Goal: Information Seeking & Learning: Learn about a topic

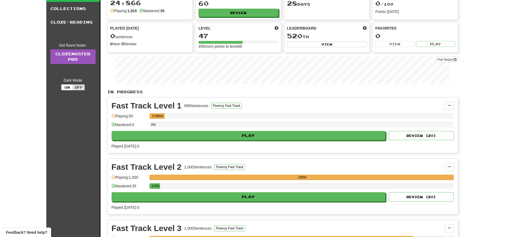
scroll to position [81, 0]
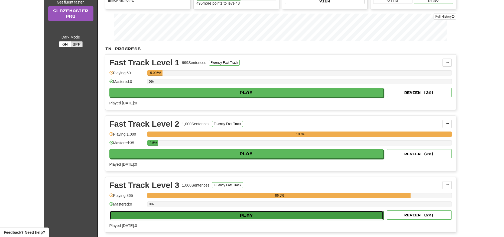
click at [266, 216] on button "Play" at bounding box center [247, 214] width 274 height 9
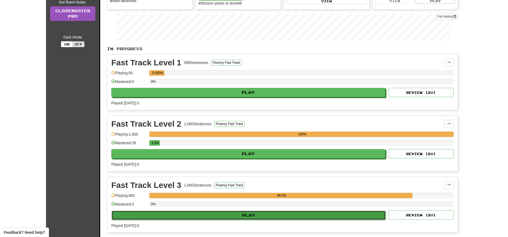
select select "**"
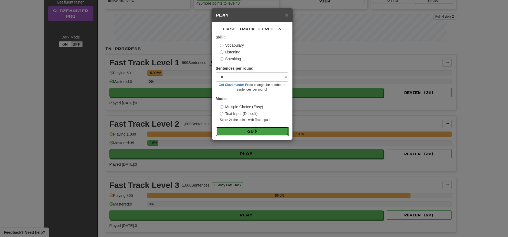
click at [255, 132] on span at bounding box center [256, 131] width 4 height 4
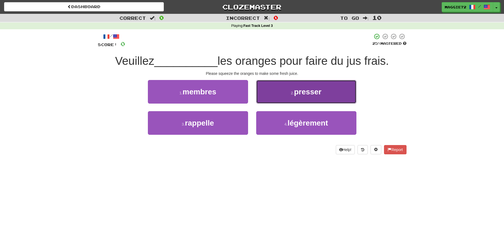
click at [292, 92] on small "2 ." at bounding box center [292, 93] width 3 height 4
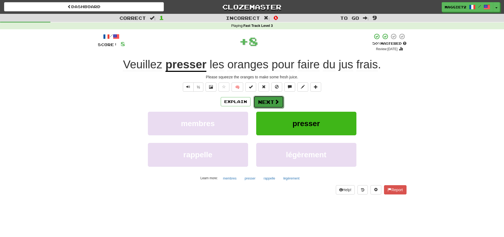
click at [266, 99] on button "Next" at bounding box center [268, 102] width 30 height 12
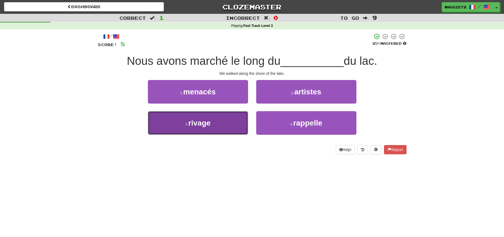
click at [233, 119] on button "3 . rivage" at bounding box center [198, 123] width 100 height 24
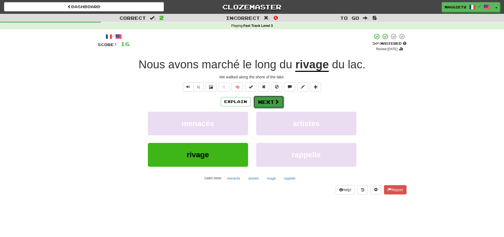
click at [266, 100] on button "Next" at bounding box center [268, 102] width 30 height 12
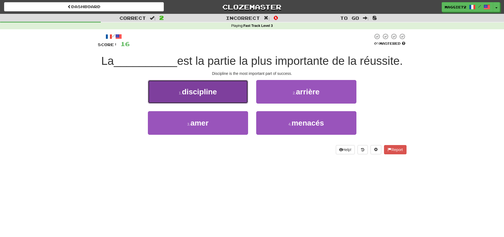
click at [220, 96] on button "1 . discipline" at bounding box center [198, 92] width 100 height 24
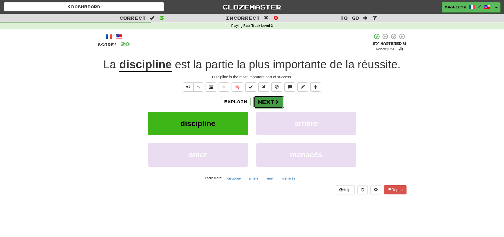
click at [272, 99] on button "Next" at bounding box center [268, 102] width 30 height 12
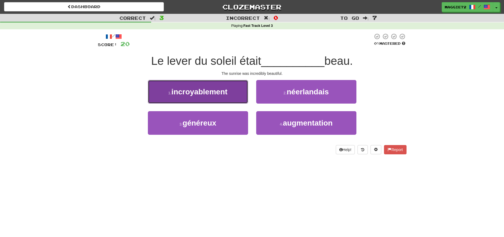
click at [233, 95] on button "1 . incroyablement" at bounding box center [198, 92] width 100 height 24
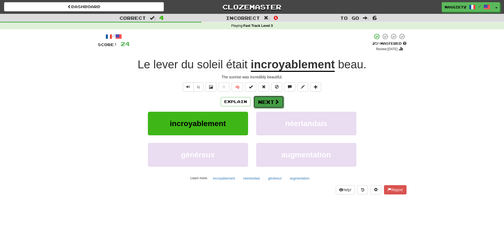
click at [266, 100] on button "Next" at bounding box center [268, 102] width 30 height 12
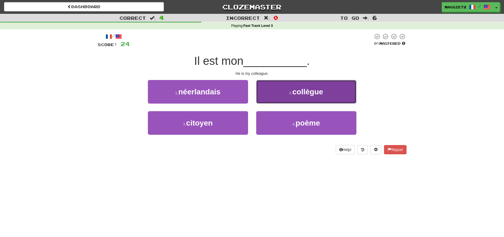
click at [290, 91] on small "2 ." at bounding box center [290, 93] width 3 height 4
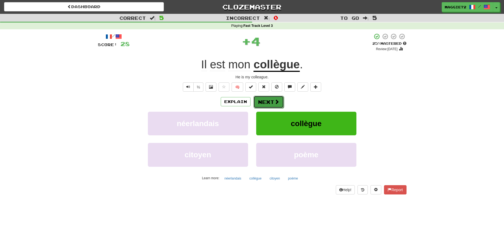
click at [265, 102] on button "Next" at bounding box center [268, 102] width 30 height 12
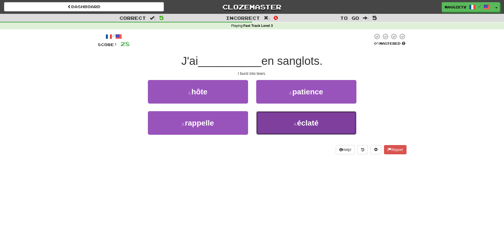
click at [284, 122] on button "4 . éclaté" at bounding box center [306, 123] width 100 height 24
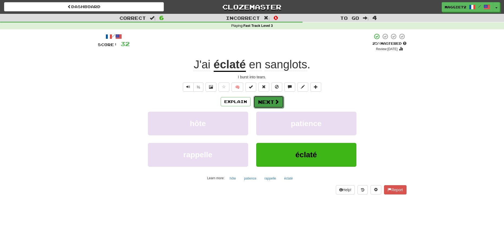
click at [264, 100] on button "Next" at bounding box center [268, 102] width 30 height 12
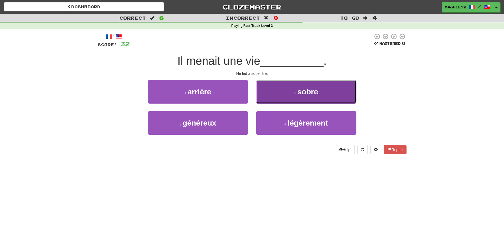
click at [311, 95] on span "sobre" at bounding box center [307, 91] width 21 height 8
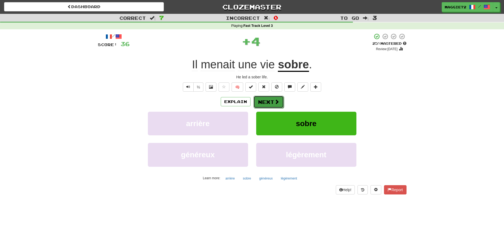
click at [271, 102] on button "Next" at bounding box center [268, 102] width 30 height 12
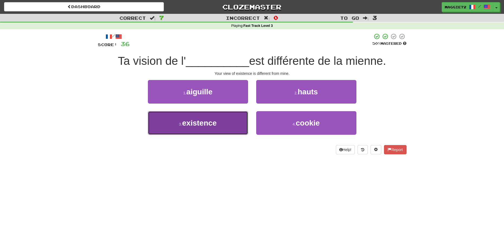
click at [220, 122] on button "3 . existence" at bounding box center [198, 123] width 100 height 24
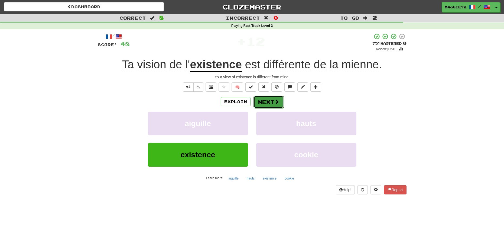
click at [269, 103] on button "Next" at bounding box center [268, 102] width 30 height 12
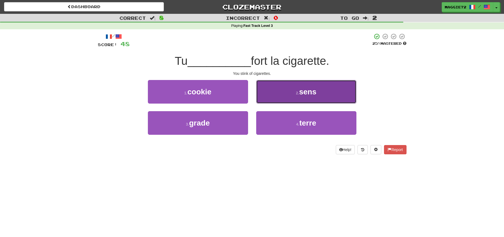
click at [309, 89] on span "sens" at bounding box center [307, 91] width 17 height 8
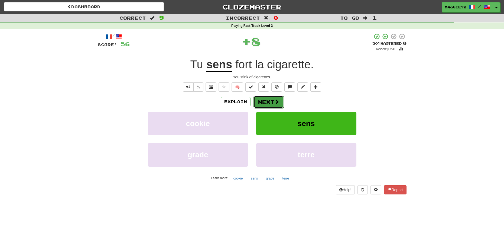
click at [269, 102] on button "Next" at bounding box center [268, 102] width 30 height 12
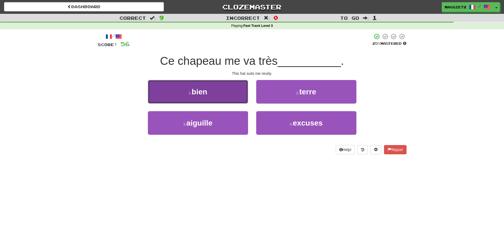
click at [229, 96] on button "1 . bien" at bounding box center [198, 92] width 100 height 24
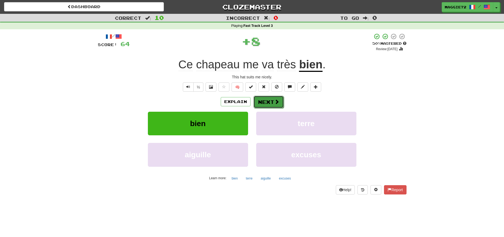
click at [271, 101] on button "Next" at bounding box center [268, 102] width 30 height 12
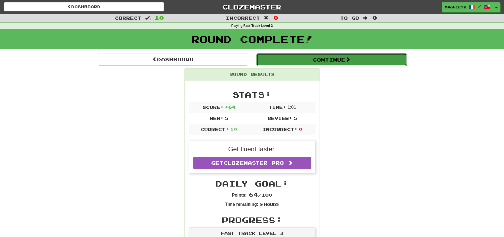
click at [328, 59] on button "Continue" at bounding box center [331, 59] width 150 height 12
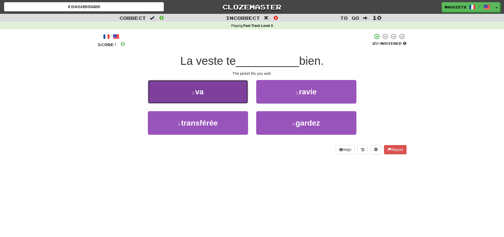
click at [223, 85] on button "1 . va" at bounding box center [198, 92] width 100 height 24
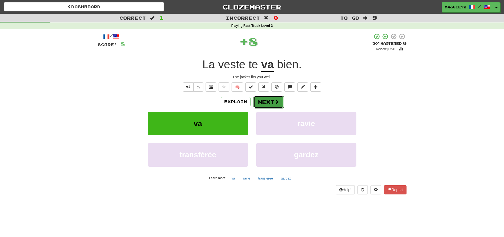
click at [270, 103] on button "Next" at bounding box center [268, 102] width 30 height 12
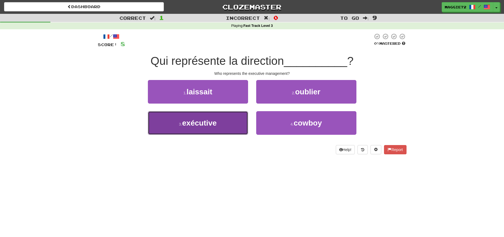
click at [224, 124] on button "3 . exécutive" at bounding box center [198, 123] width 100 height 24
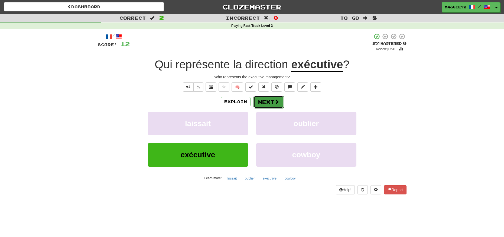
click at [264, 102] on button "Next" at bounding box center [268, 102] width 30 height 12
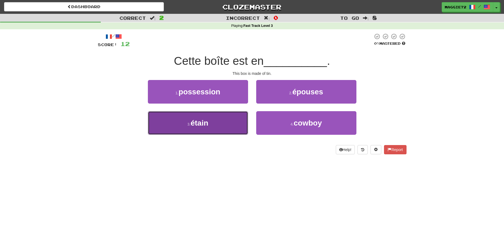
click at [197, 127] on button "3 . étain" at bounding box center [198, 123] width 100 height 24
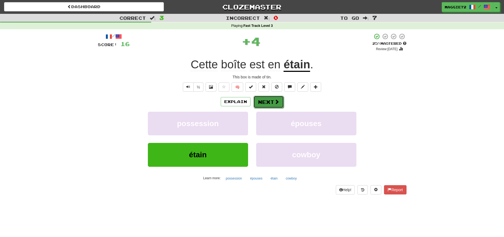
click at [272, 100] on button "Next" at bounding box center [268, 102] width 30 height 12
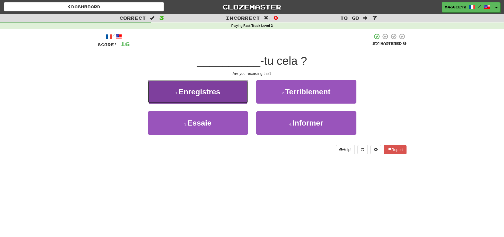
click at [212, 99] on button "1 . Enregistres" at bounding box center [198, 92] width 100 height 24
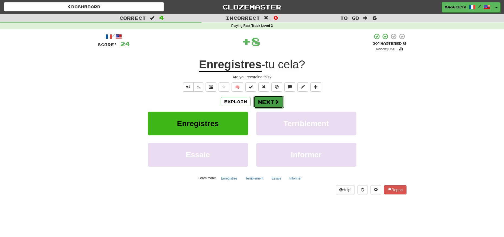
click at [267, 105] on button "Next" at bounding box center [268, 102] width 30 height 12
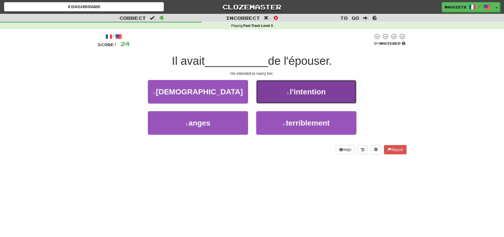
click at [299, 96] on button "2 . l'intention" at bounding box center [306, 92] width 100 height 24
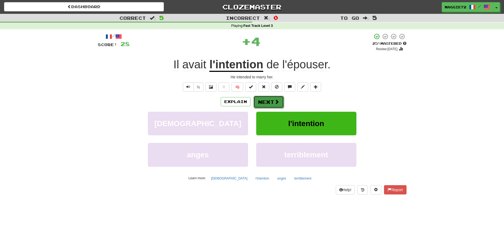
click at [263, 103] on button "Next" at bounding box center [268, 102] width 30 height 12
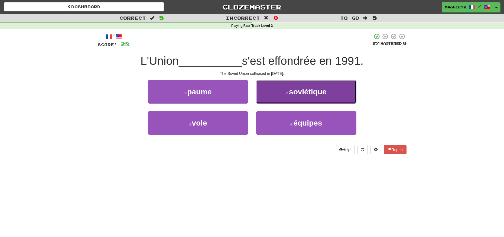
click at [303, 98] on button "2 . soviétique" at bounding box center [306, 92] width 100 height 24
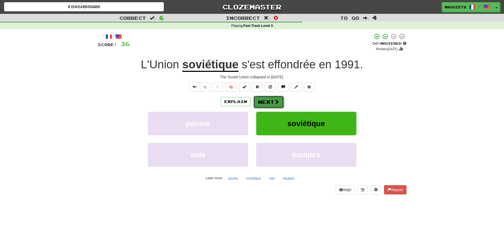
click at [267, 102] on button "Next" at bounding box center [268, 102] width 30 height 12
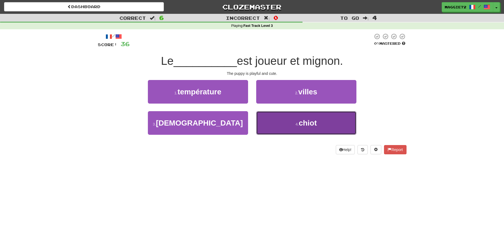
click at [300, 122] on span "chiot" at bounding box center [308, 123] width 18 height 8
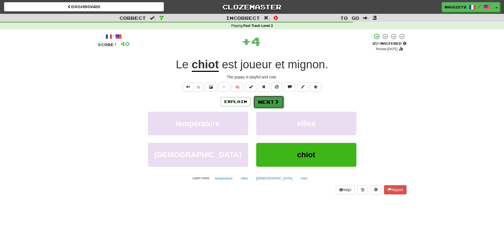
click at [269, 104] on button "Next" at bounding box center [268, 102] width 30 height 12
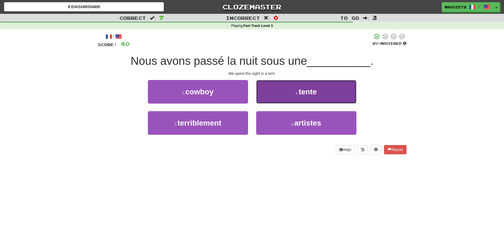
click at [294, 94] on button "2 . tente" at bounding box center [306, 92] width 100 height 24
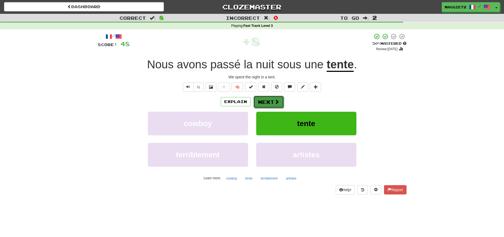
click at [262, 103] on button "Next" at bounding box center [268, 102] width 30 height 12
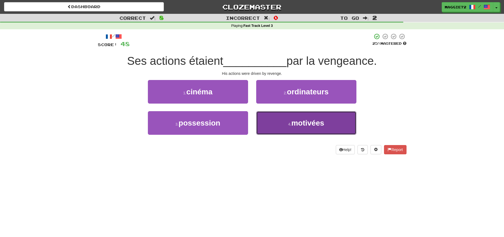
click at [292, 124] on span "motivées" at bounding box center [307, 123] width 33 height 8
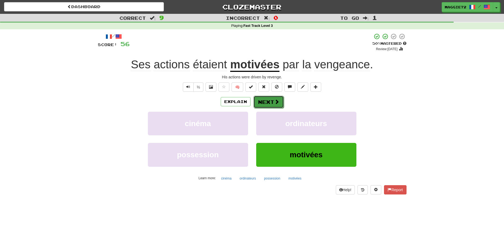
click at [269, 102] on button "Next" at bounding box center [268, 102] width 30 height 12
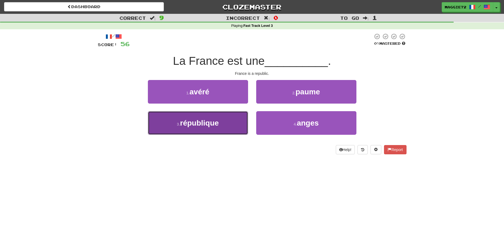
click at [220, 118] on button "3 . république" at bounding box center [198, 123] width 100 height 24
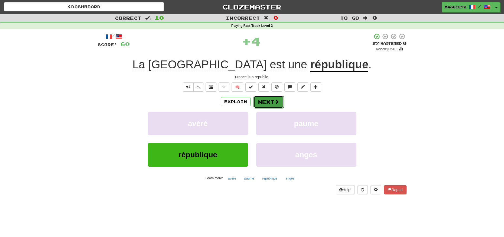
click at [260, 103] on button "Next" at bounding box center [268, 102] width 30 height 12
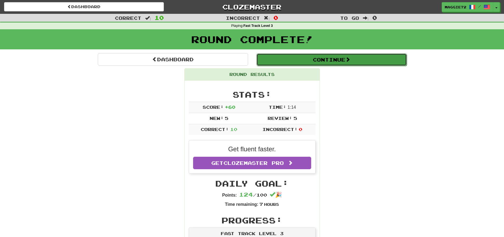
click at [331, 58] on button "Continue" at bounding box center [331, 59] width 150 height 12
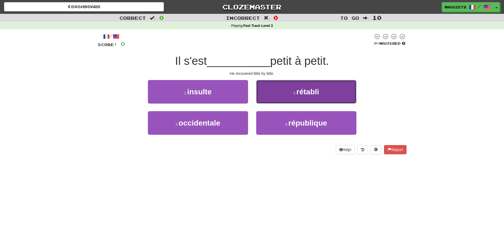
click at [286, 96] on button "2 . rétabli" at bounding box center [306, 92] width 100 height 24
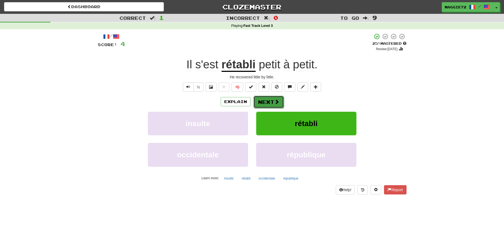
click at [262, 102] on button "Next" at bounding box center [268, 102] width 30 height 12
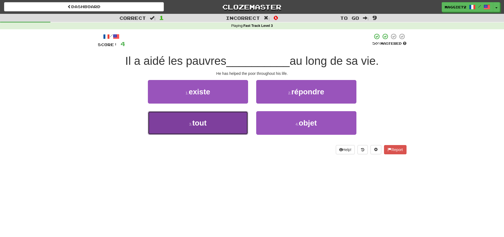
click at [213, 128] on button "3 . tout" at bounding box center [198, 123] width 100 height 24
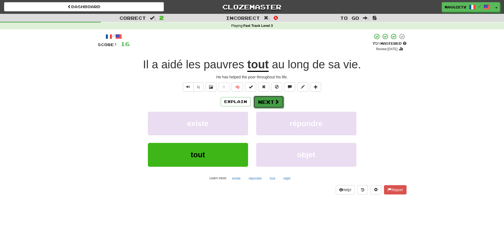
click at [269, 102] on button "Next" at bounding box center [268, 102] width 30 height 12
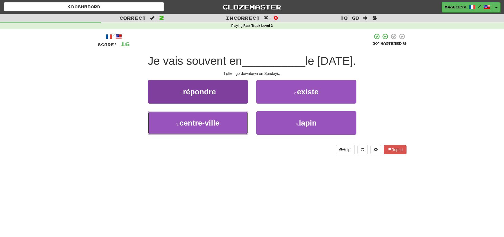
click at [226, 120] on button "3 . centre-ville" at bounding box center [198, 123] width 100 height 24
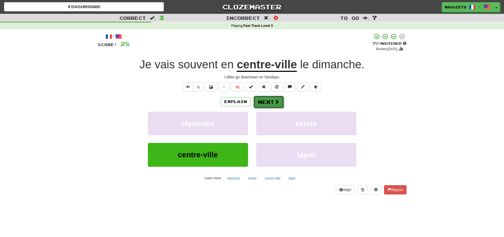
click at [263, 103] on button "Next" at bounding box center [268, 102] width 30 height 12
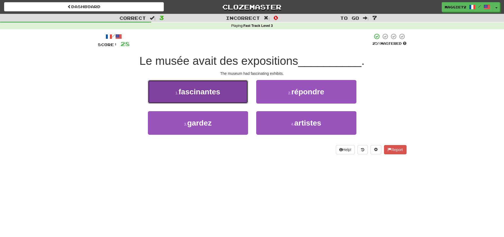
click at [194, 96] on button "1 . fascinantes" at bounding box center [198, 92] width 100 height 24
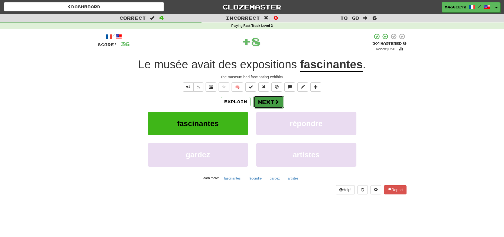
click at [271, 101] on button "Next" at bounding box center [268, 102] width 30 height 12
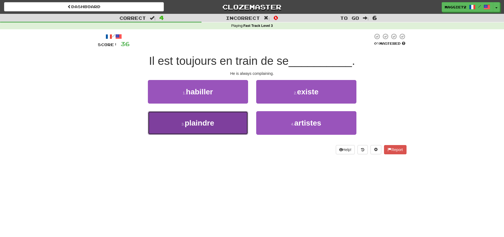
click at [206, 127] on span "plaindre" at bounding box center [200, 123] width 30 height 8
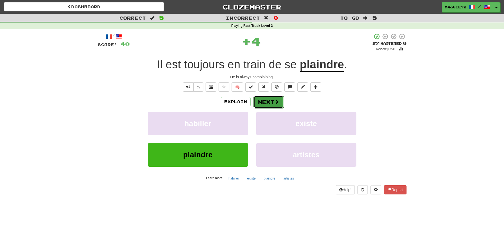
click at [275, 101] on span at bounding box center [276, 101] width 5 height 5
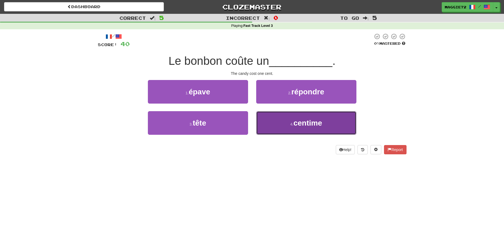
click at [289, 119] on button "4 . centime" at bounding box center [306, 123] width 100 height 24
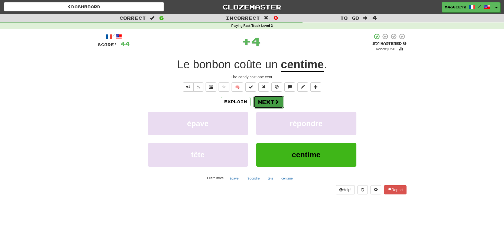
click at [270, 100] on button "Next" at bounding box center [268, 102] width 30 height 12
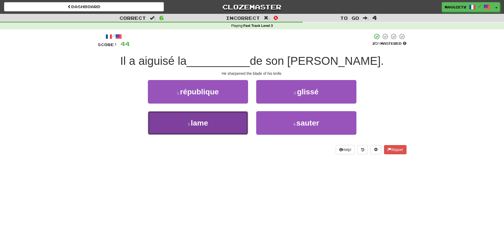
click at [221, 127] on button "3 . lame" at bounding box center [198, 123] width 100 height 24
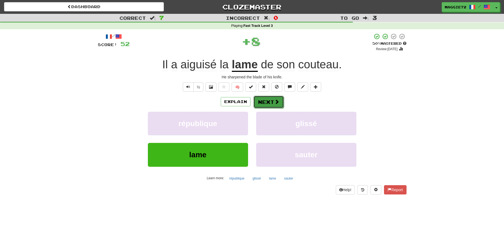
click at [264, 101] on button "Next" at bounding box center [268, 102] width 30 height 12
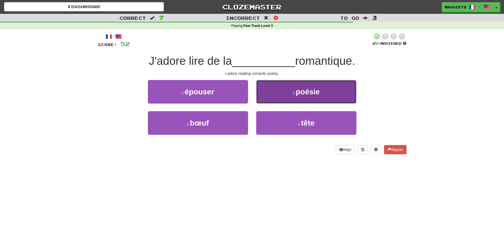
click at [295, 97] on button "2 . poésie" at bounding box center [306, 92] width 100 height 24
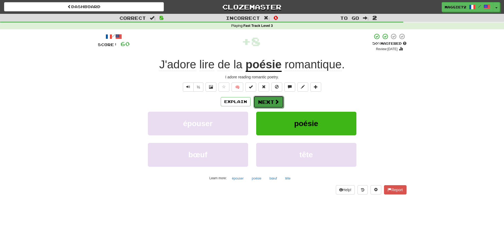
click at [262, 105] on button "Next" at bounding box center [268, 102] width 30 height 12
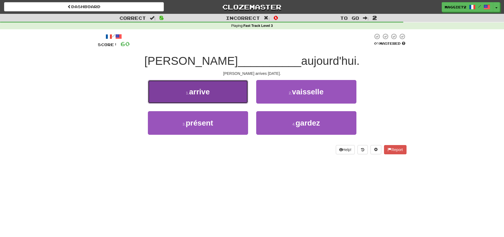
click at [229, 97] on button "1 . arrive" at bounding box center [198, 92] width 100 height 24
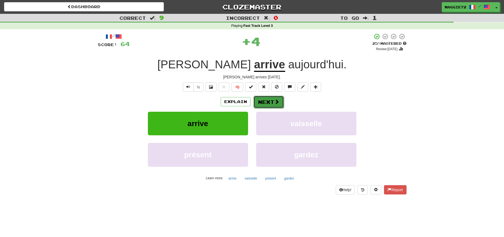
click at [269, 103] on button "Next" at bounding box center [268, 102] width 30 height 12
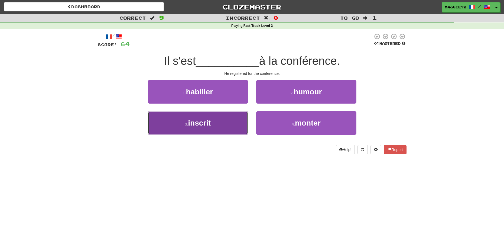
click at [208, 116] on button "3 . inscrit" at bounding box center [198, 123] width 100 height 24
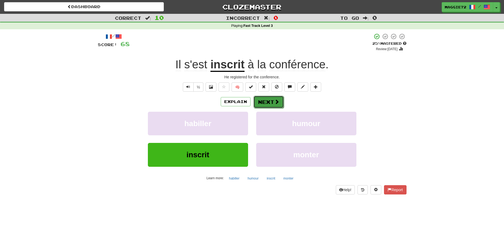
click at [271, 102] on button "Next" at bounding box center [268, 102] width 30 height 12
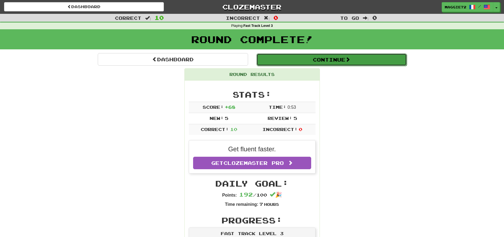
click at [312, 57] on button "Continue" at bounding box center [331, 59] width 150 height 12
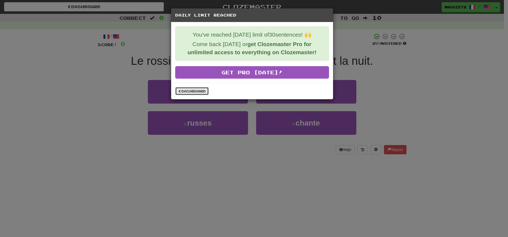
click at [188, 92] on link "Dashboard" at bounding box center [192, 91] width 34 height 8
